Goal: Task Accomplishment & Management: Use online tool/utility

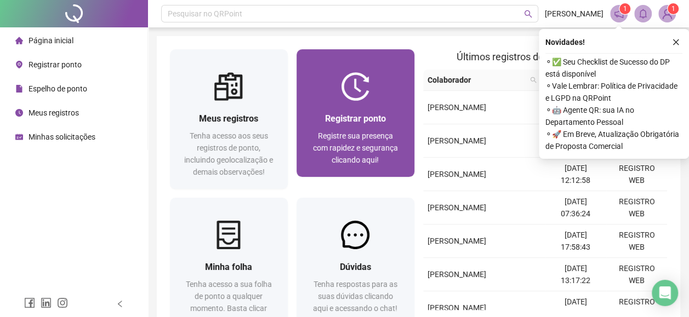
click at [363, 91] on img at bounding box center [355, 86] width 28 height 28
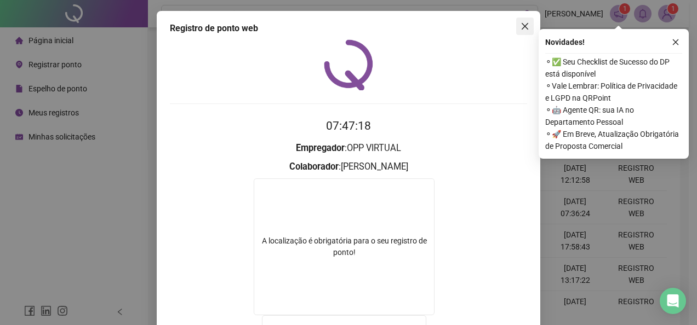
click at [524, 32] on button "Close" at bounding box center [525, 27] width 18 height 18
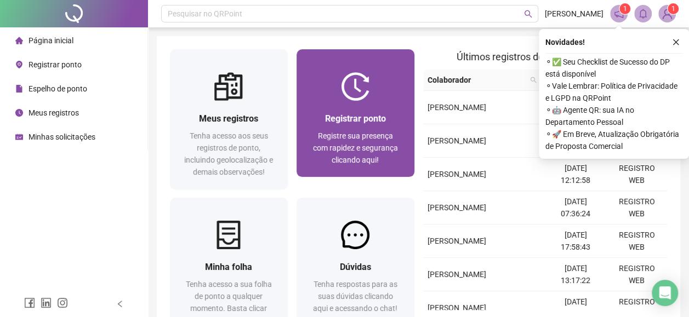
click at [366, 105] on div "Registrar ponto Registre sua presença com rapidez e segurança clicando aqui!" at bounding box center [355, 139] width 118 height 76
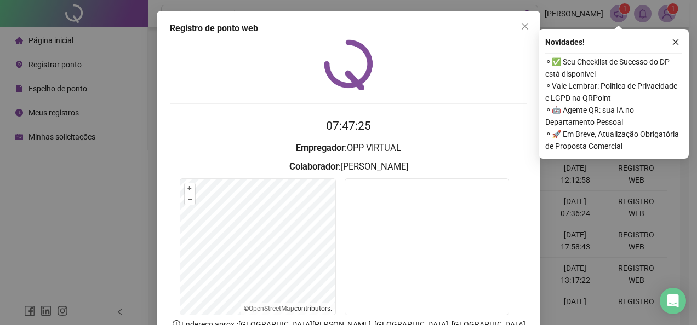
scroll to position [77, 0]
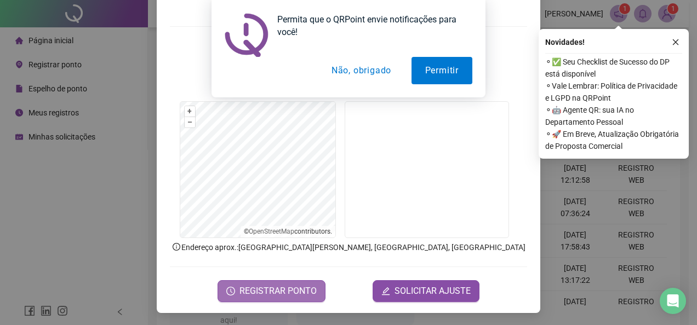
click at [294, 283] on button "REGISTRAR PONTO" at bounding box center [271, 291] width 108 height 22
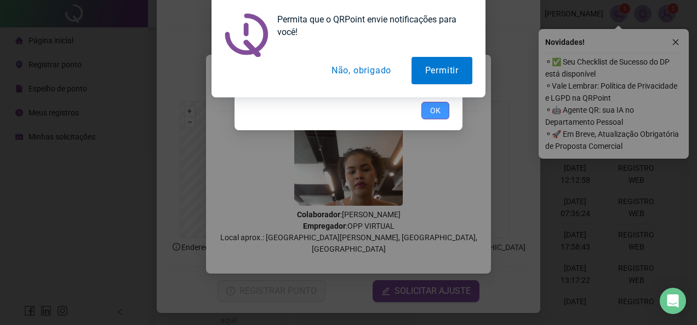
click at [442, 116] on button "OK" at bounding box center [435, 111] width 28 height 18
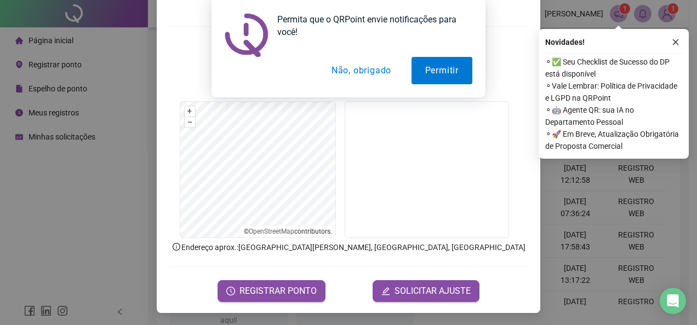
click at [376, 78] on button "Não, obrigado" at bounding box center [361, 70] width 87 height 27
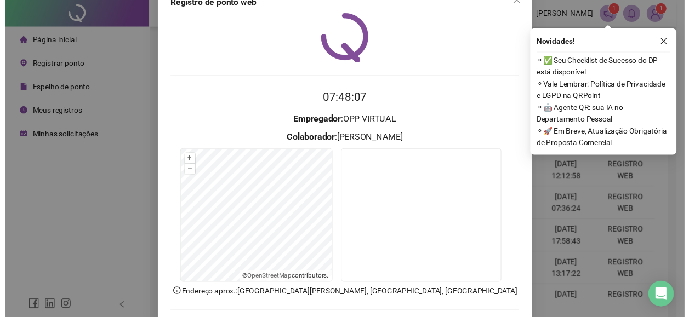
scroll to position [0, 0]
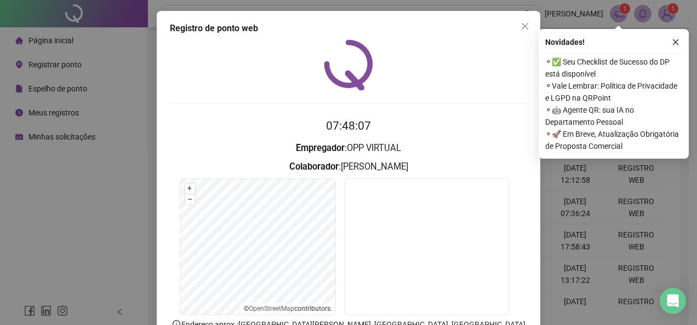
click at [529, 26] on div "Registro de ponto web 07:48:07 Empregador : OPP VIRTUAL Colaborador : [PERSON_N…" at bounding box center [348, 201] width 383 height 380
click at [526, 27] on span "Close" at bounding box center [525, 26] width 18 height 9
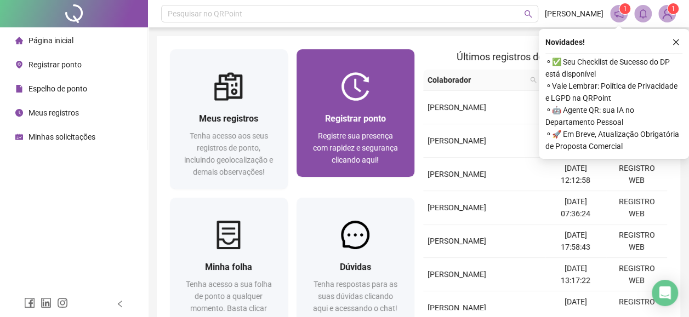
drag, startPoint x: 526, startPoint y: 27, endPoint x: 400, endPoint y: 90, distance: 140.6
click at [415, 84] on div "Pesquisar no QRPoint [PERSON_NAME] 1 1 Meus registros Tenha acesso aos seus reg…" at bounding box center [418, 201] width 541 height 402
